Goal: Check status: Check status

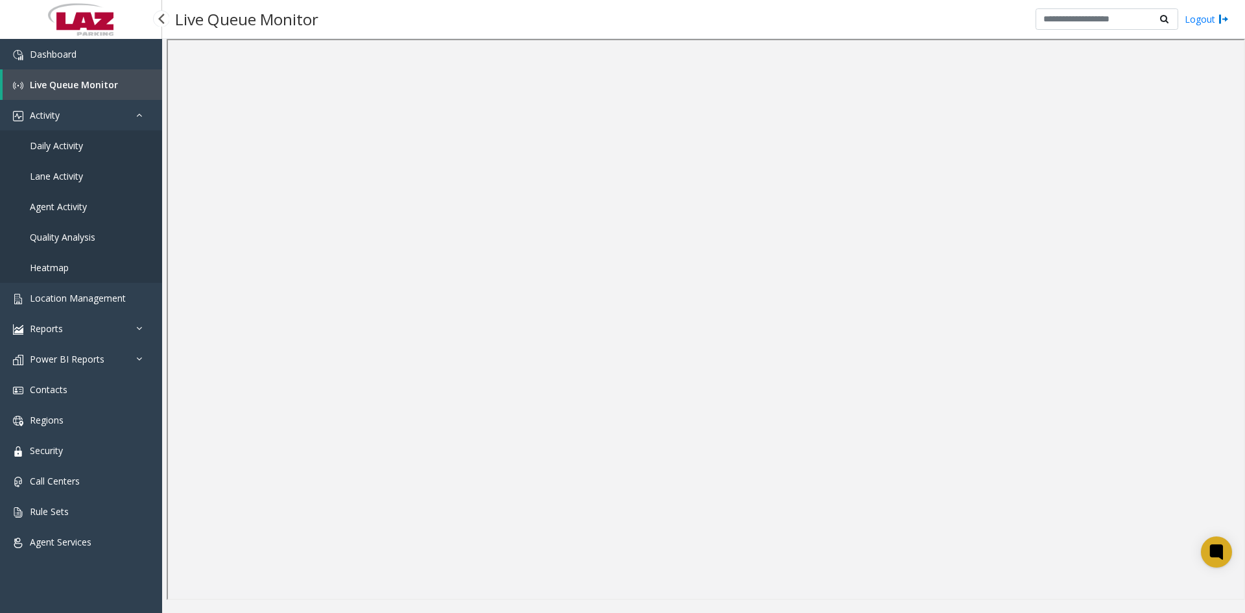
click at [49, 146] on span "Daily Activity" at bounding box center [56, 145] width 53 height 12
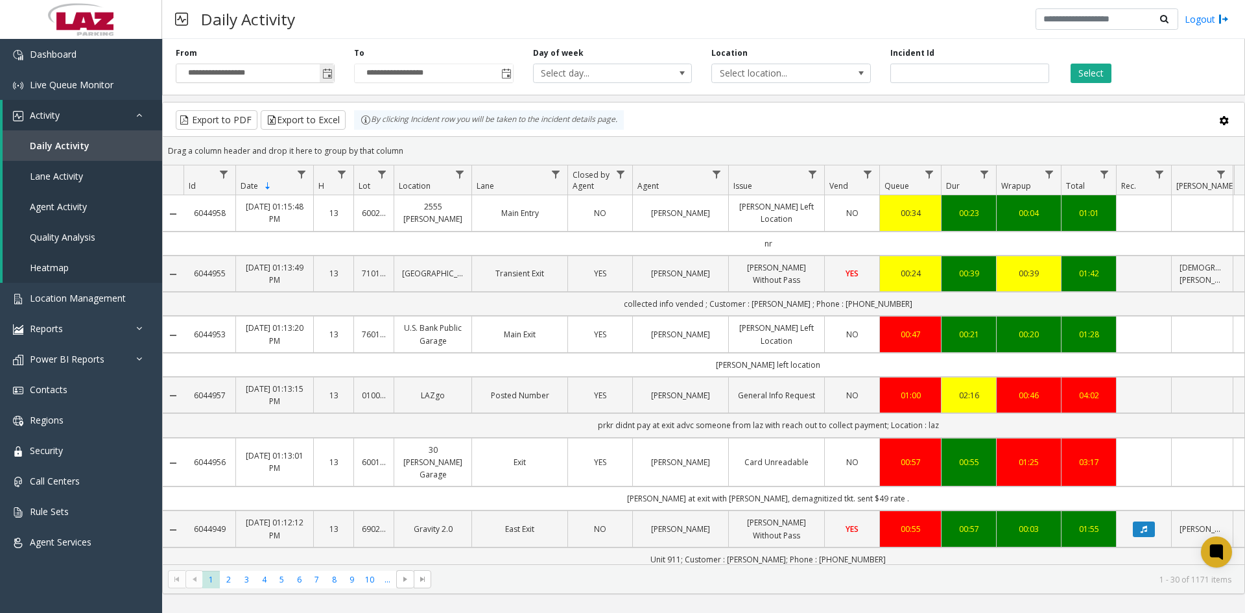
click at [327, 74] on span "Toggle popup" at bounding box center [327, 74] width 10 height 10
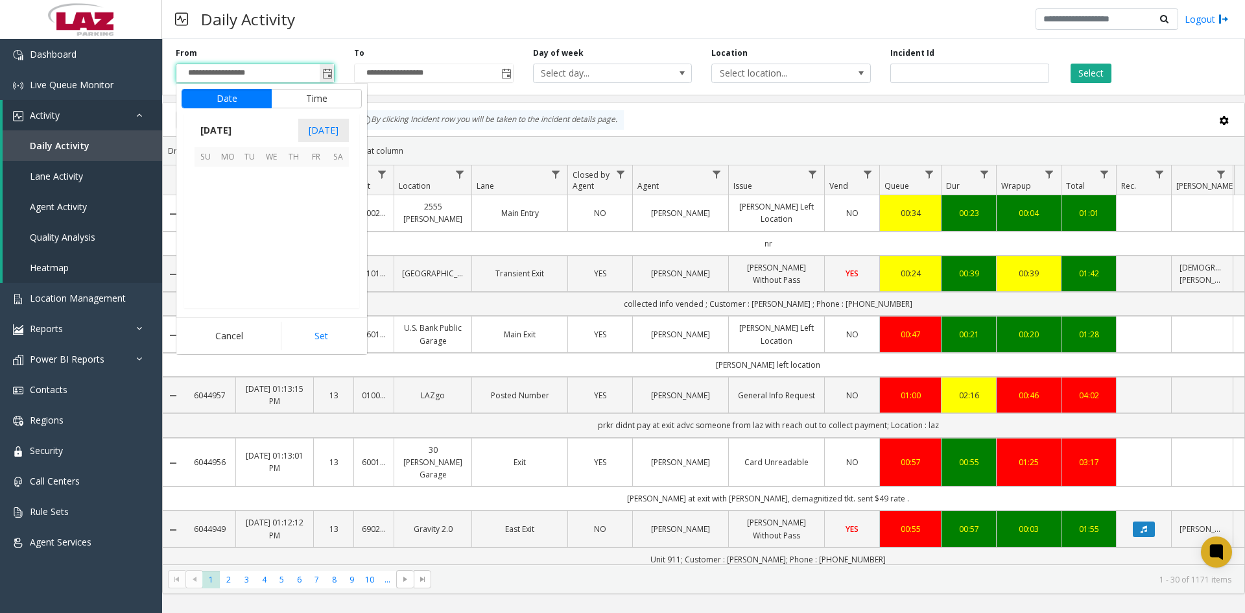
scroll to position [232553, 0]
click at [227, 200] on span "4" at bounding box center [228, 200] width 22 height 22
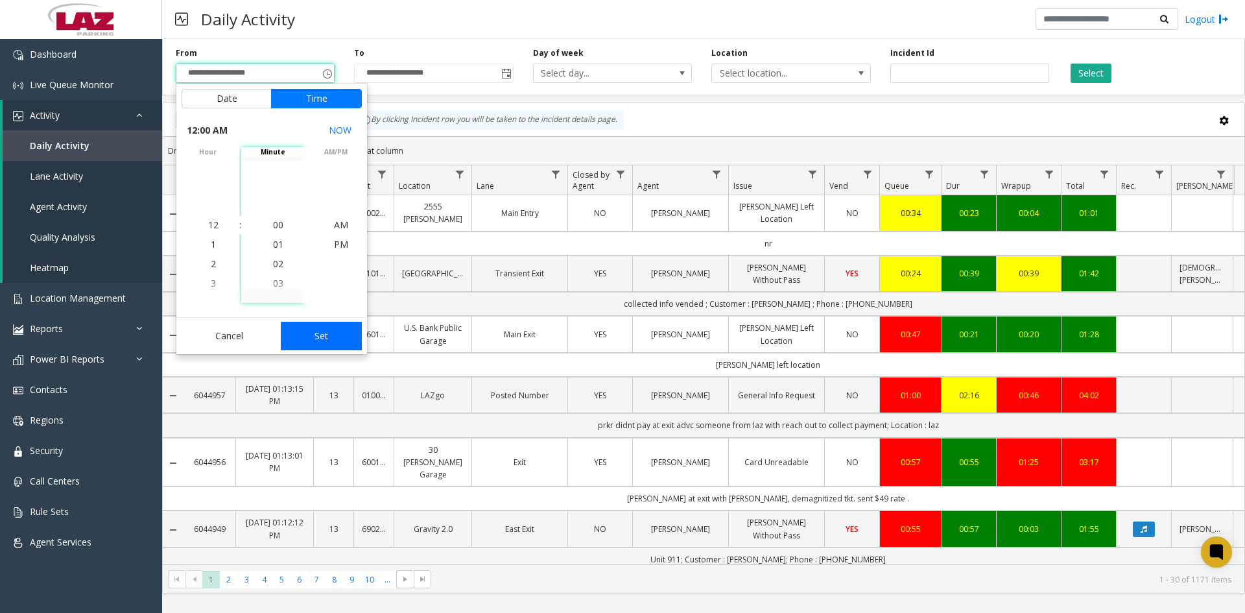
click at [325, 337] on button "Set" at bounding box center [322, 336] width 82 height 29
type input "**********"
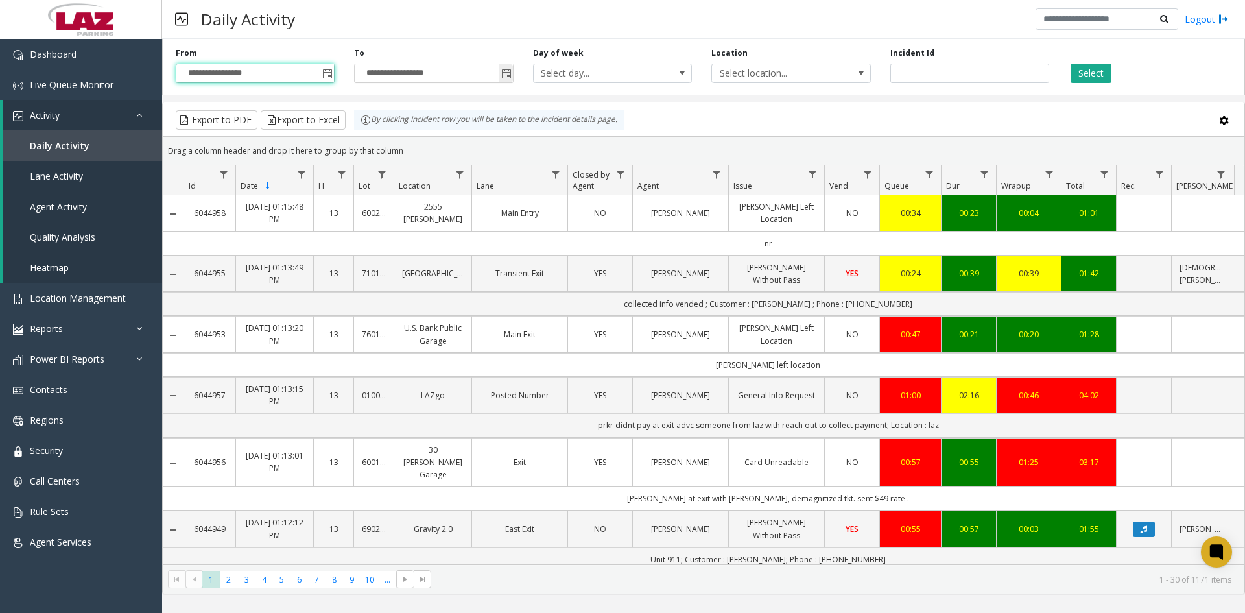
click at [503, 77] on span "Toggle popup" at bounding box center [506, 74] width 10 height 10
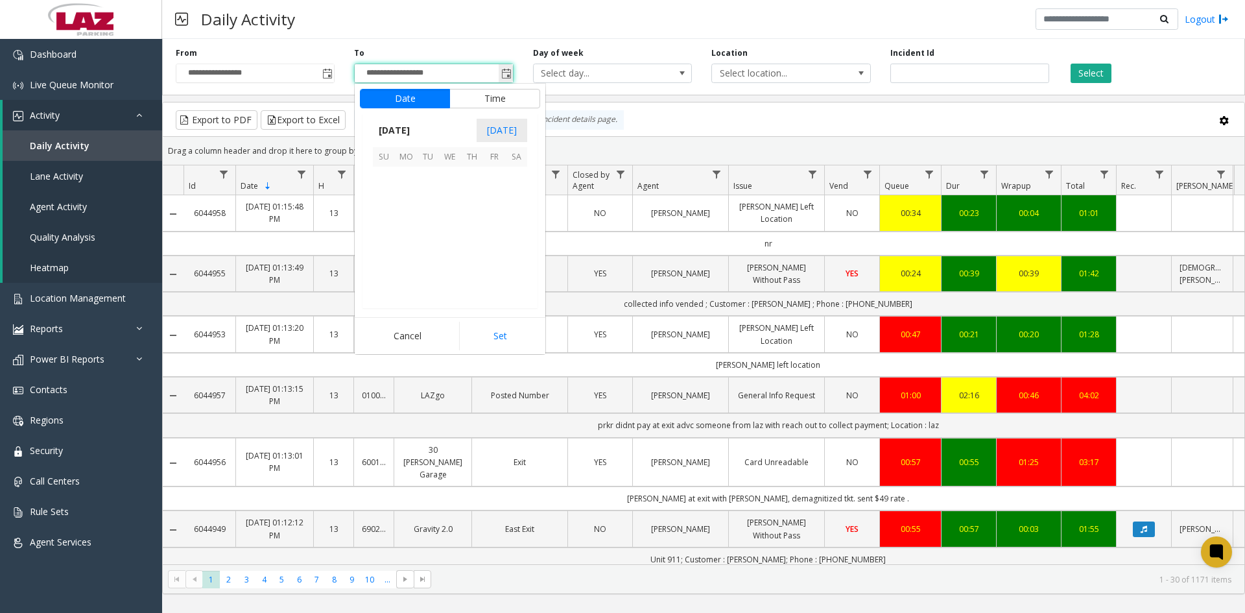
scroll to position [19, 0]
click at [405, 203] on span "4" at bounding box center [406, 200] width 22 height 22
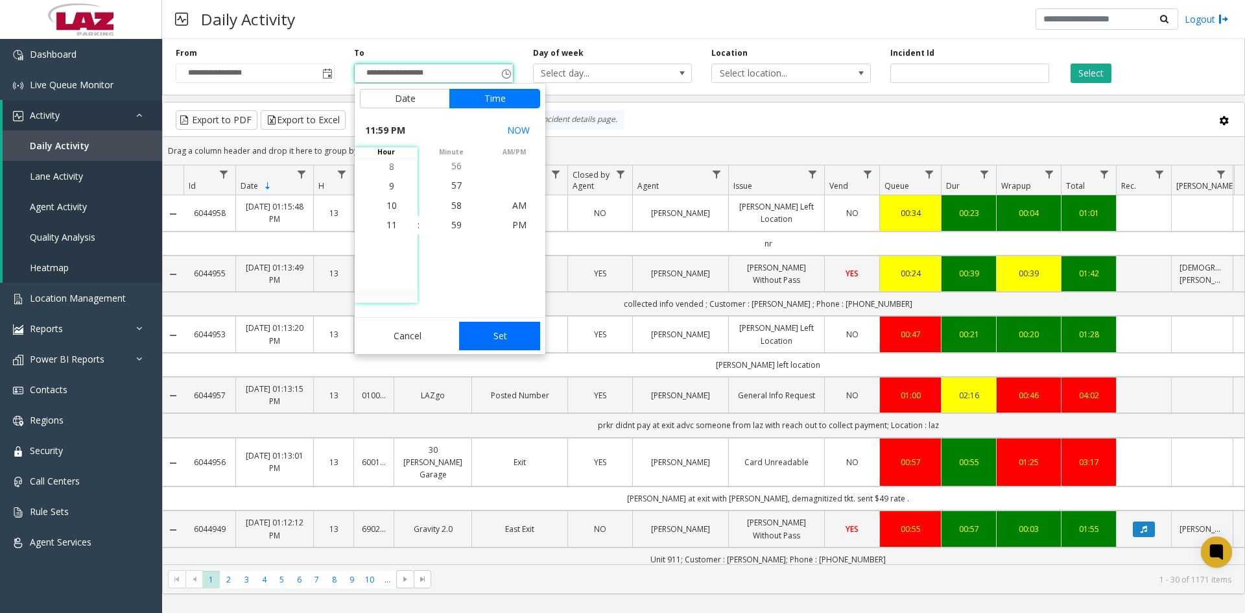
click at [489, 344] on button "Set" at bounding box center [500, 336] width 82 height 29
type input "**********"
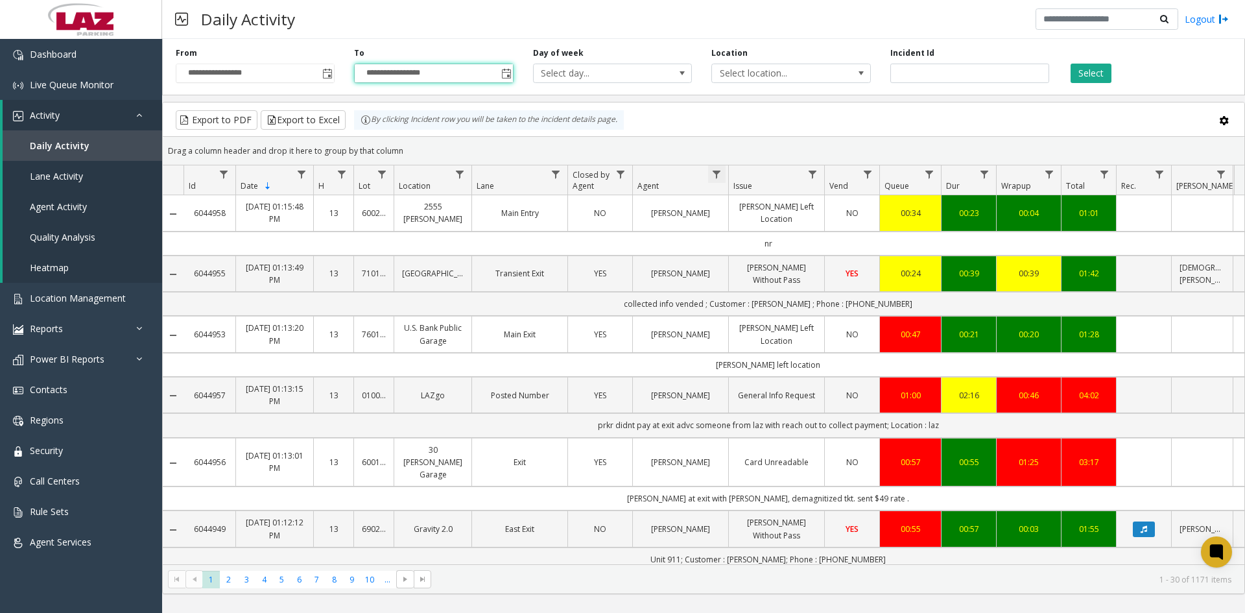
click at [718, 173] on span "Data table" at bounding box center [716, 174] width 10 height 10
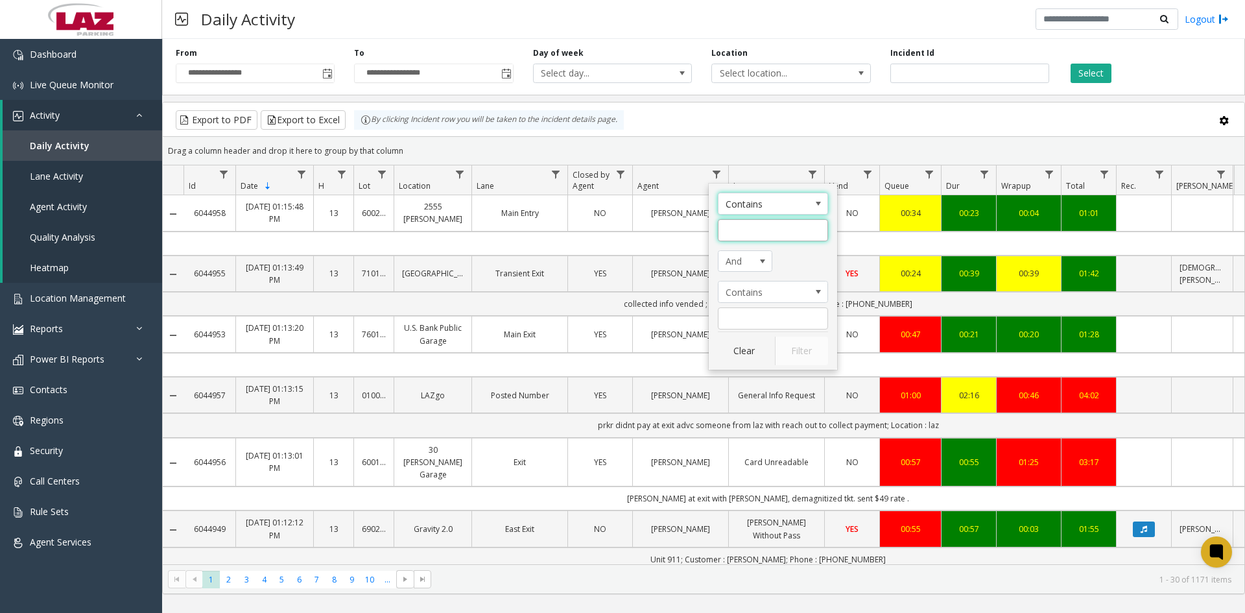
click at [748, 234] on input "Agent Filter" at bounding box center [773, 230] width 110 height 22
type input "********"
click at [798, 346] on button "Filter" at bounding box center [801, 351] width 53 height 29
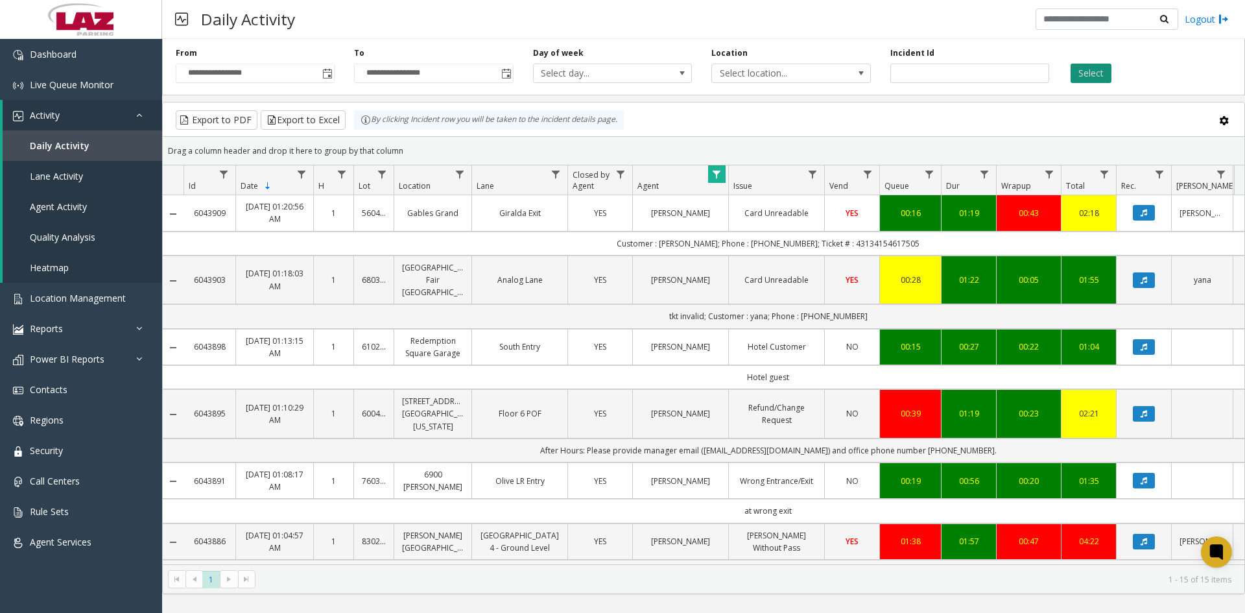
click at [1093, 74] on button "Select" at bounding box center [1090, 73] width 41 height 19
